Goal: Transaction & Acquisition: Obtain resource

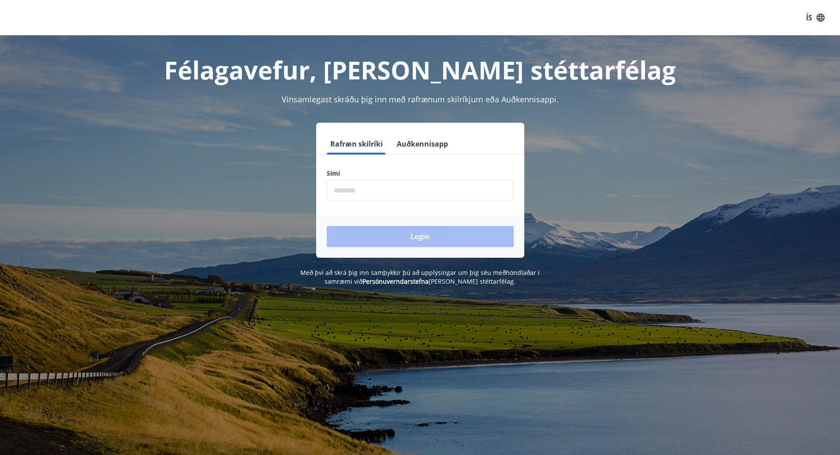
click at [438, 202] on form "Rafræn skilríki Auðkennisapp Sími ​ Login" at bounding box center [420, 195] width 208 height 124
click at [438, 194] on input "phone" at bounding box center [420, 191] width 187 height 22
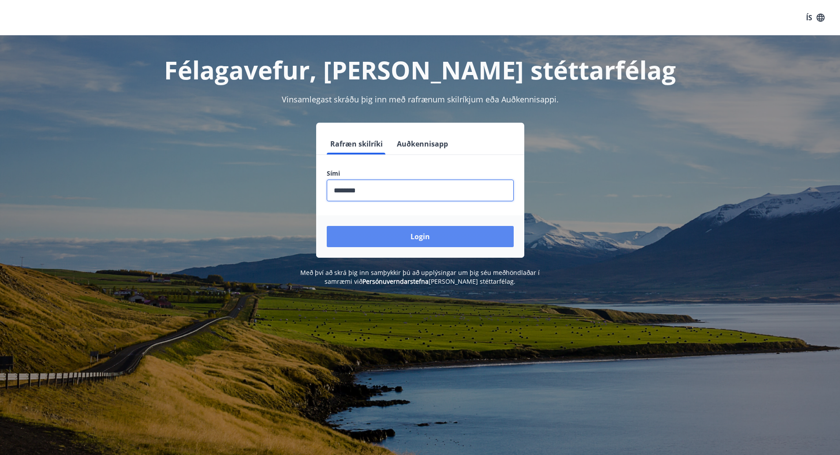
type input "********"
click at [430, 244] on button "Login" at bounding box center [420, 236] width 187 height 21
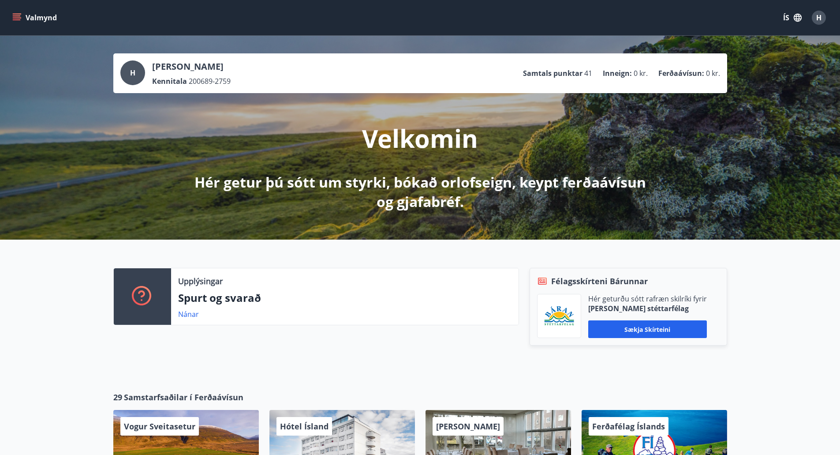
click at [11, 16] on button "Valmynd" at bounding box center [36, 18] width 50 height 16
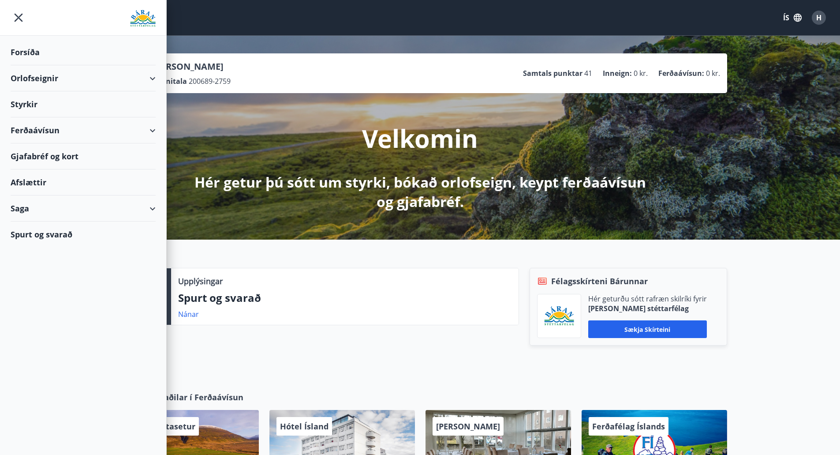
click at [113, 128] on div "Ferðaávísun" at bounding box center [83, 130] width 145 height 26
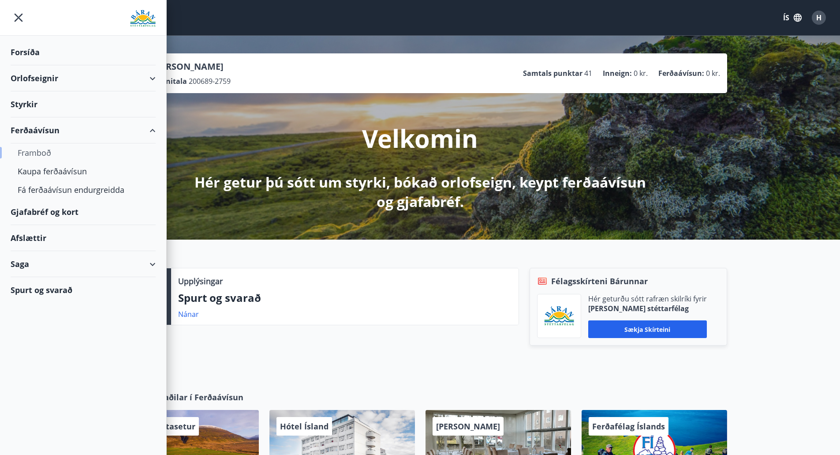
click at [41, 154] on div "Framboð" at bounding box center [83, 152] width 131 height 19
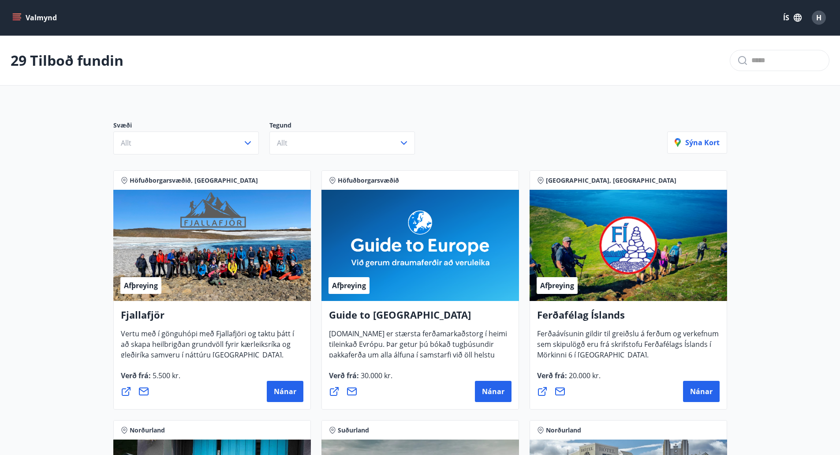
click at [15, 16] on icon "menu" at bounding box center [17, 15] width 8 height 1
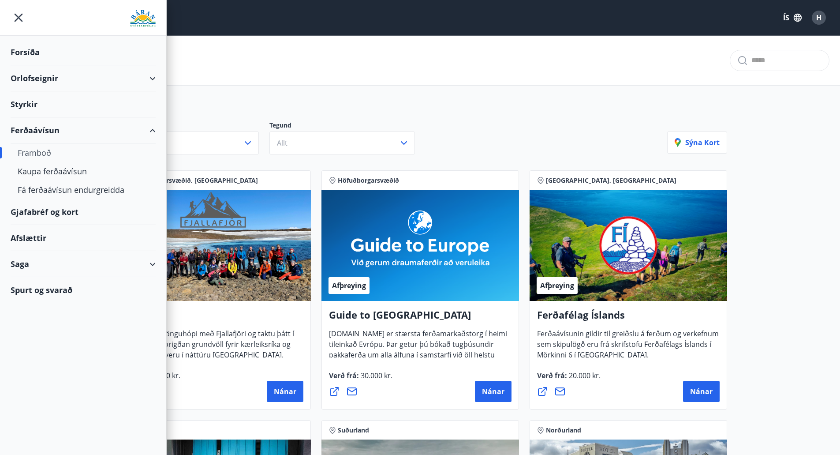
click at [51, 209] on div "Gjafabréf og kort" at bounding box center [83, 212] width 145 height 26
click at [150, 74] on div "Orlofseignir" at bounding box center [83, 78] width 145 height 26
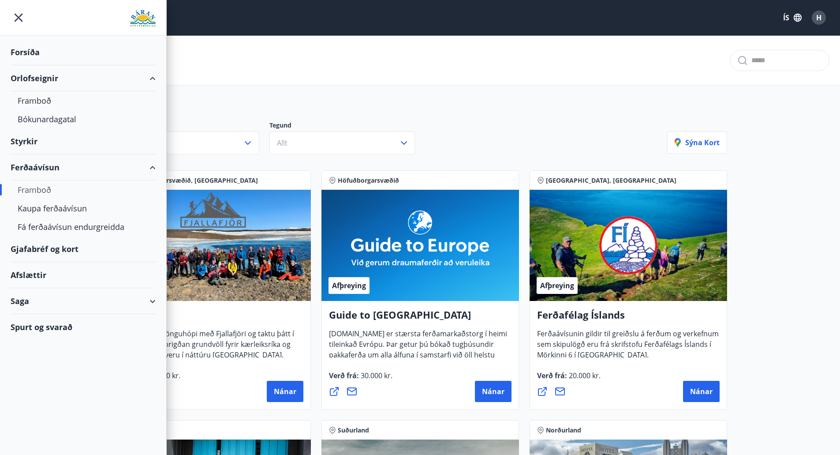
click at [150, 74] on div "Orlofseignir" at bounding box center [83, 78] width 145 height 26
